Goal: Task Accomplishment & Management: Use online tool/utility

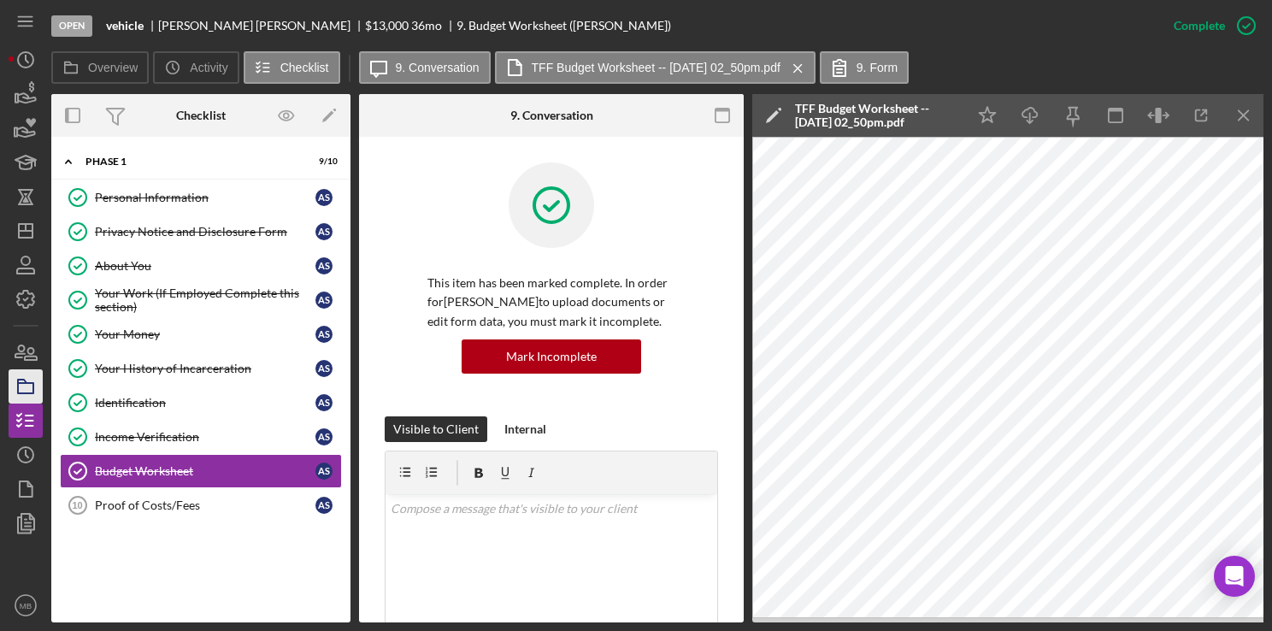
scroll to position [0, 58]
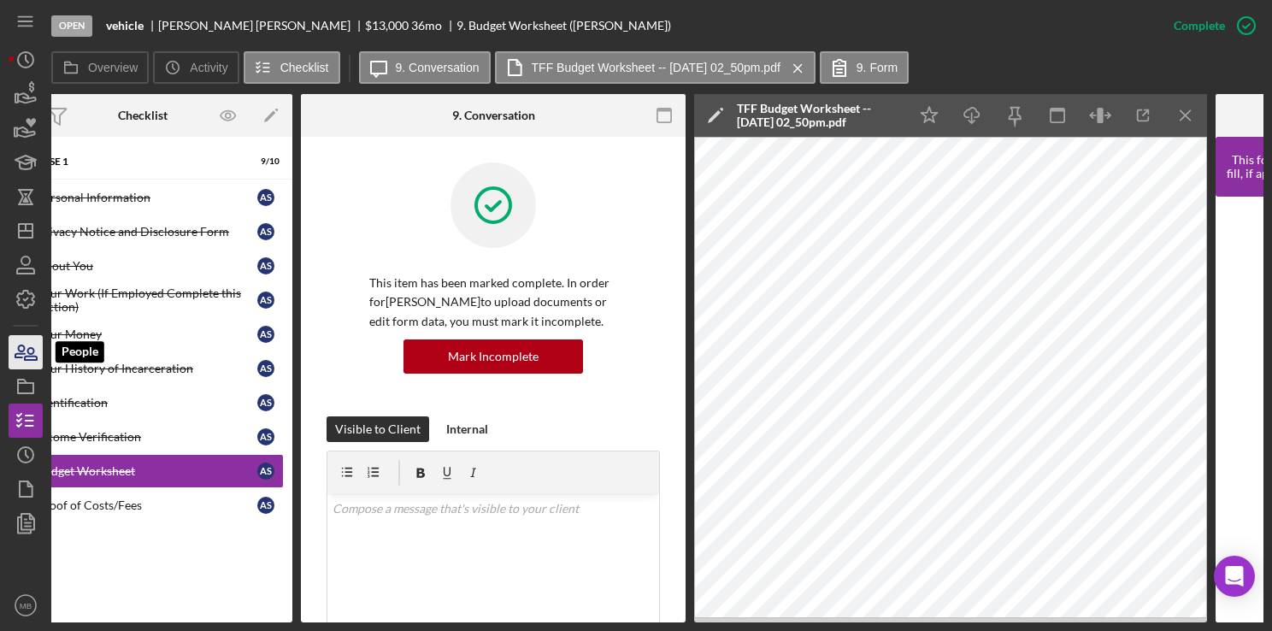
click at [31, 356] on icon "button" at bounding box center [31, 354] width 12 height 12
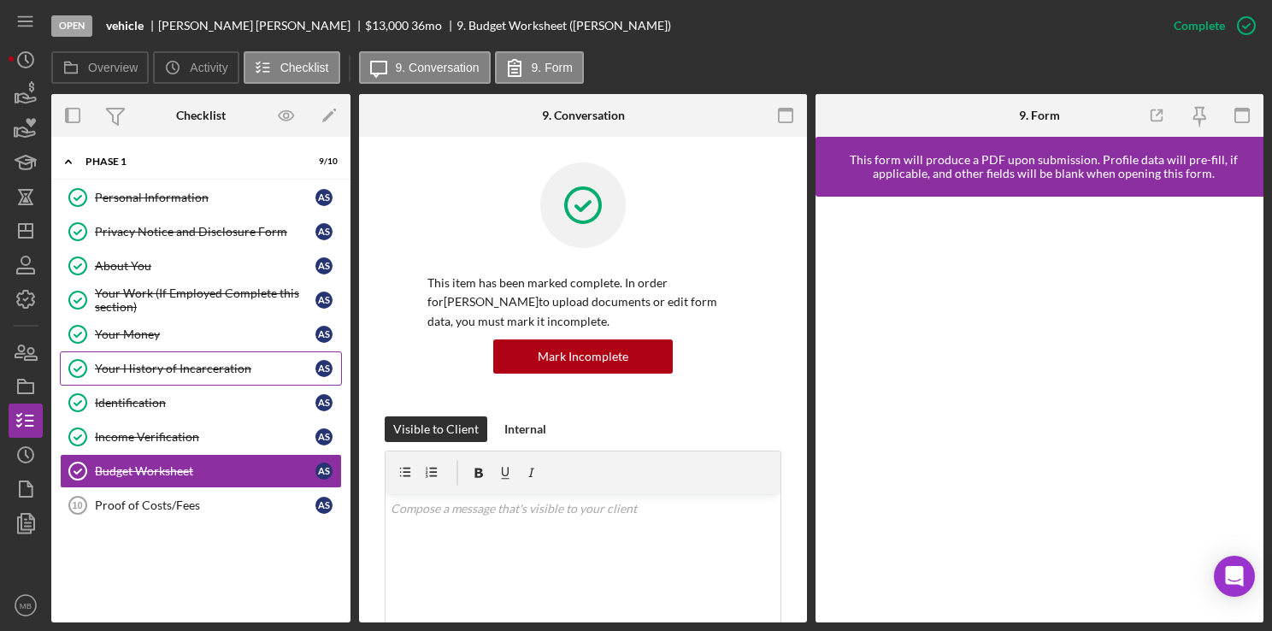
click at [203, 373] on link "Your History of Incarceration Your History of Incarceration A S" at bounding box center [201, 368] width 282 height 34
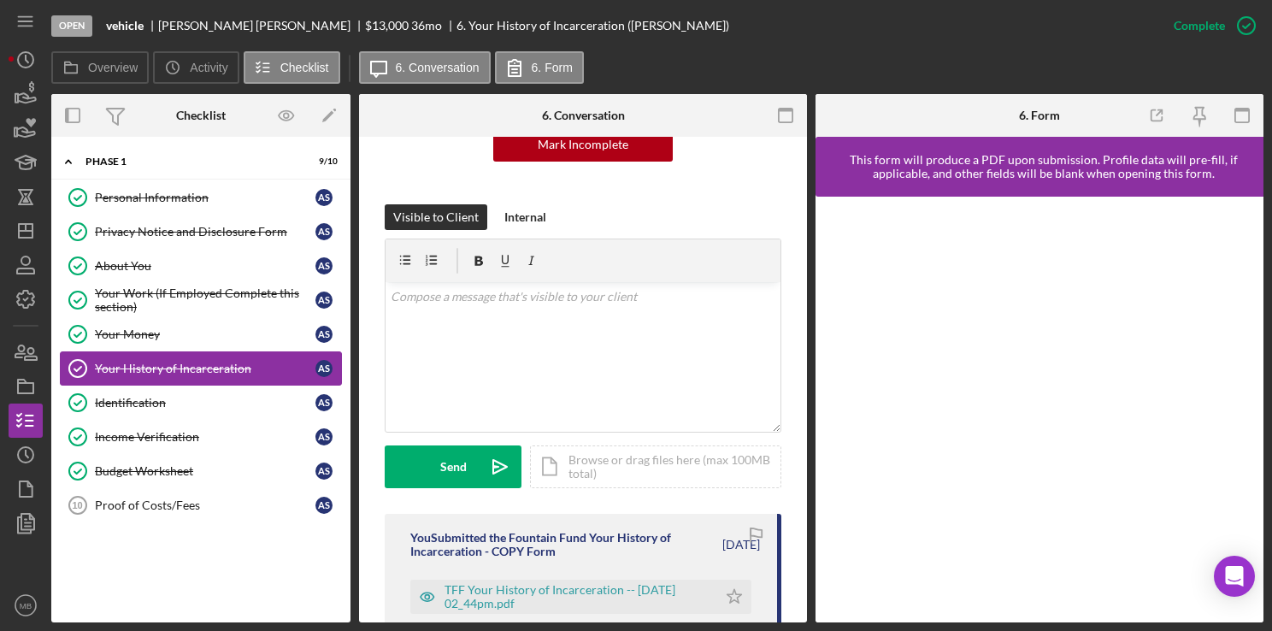
scroll to position [339, 0]
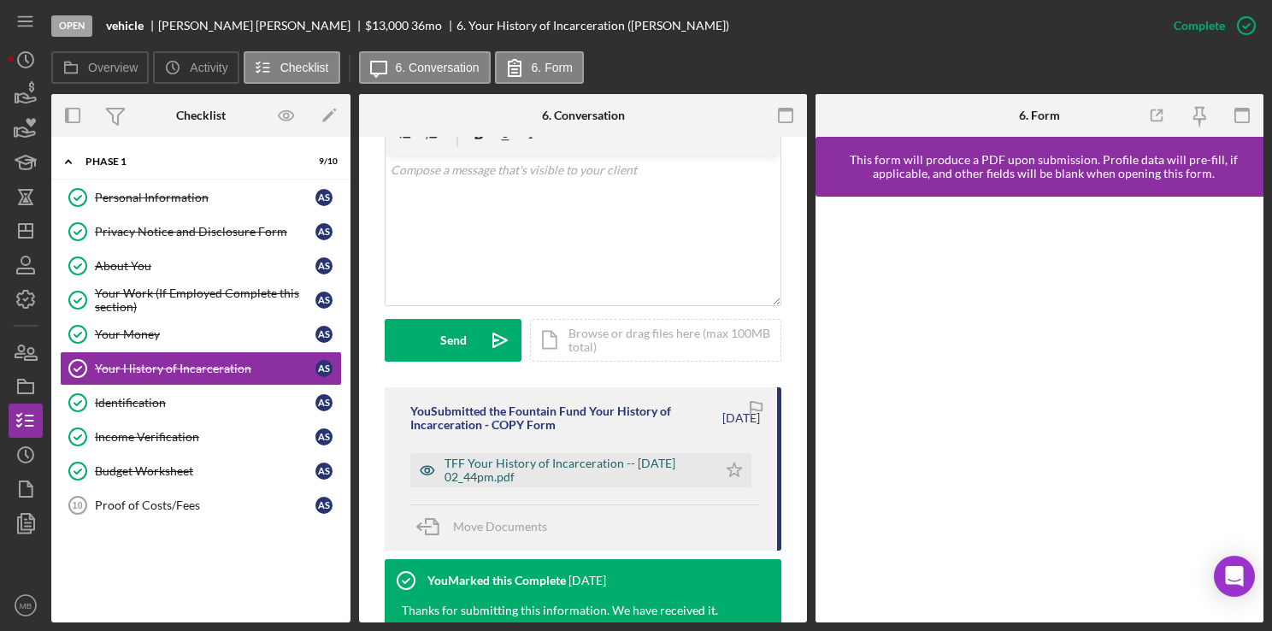
click at [621, 474] on div "TFF Your History of Incarceration -- [DATE] 02_44pm.pdf" at bounding box center [577, 470] width 264 height 27
